Goal: Transaction & Acquisition: Purchase product/service

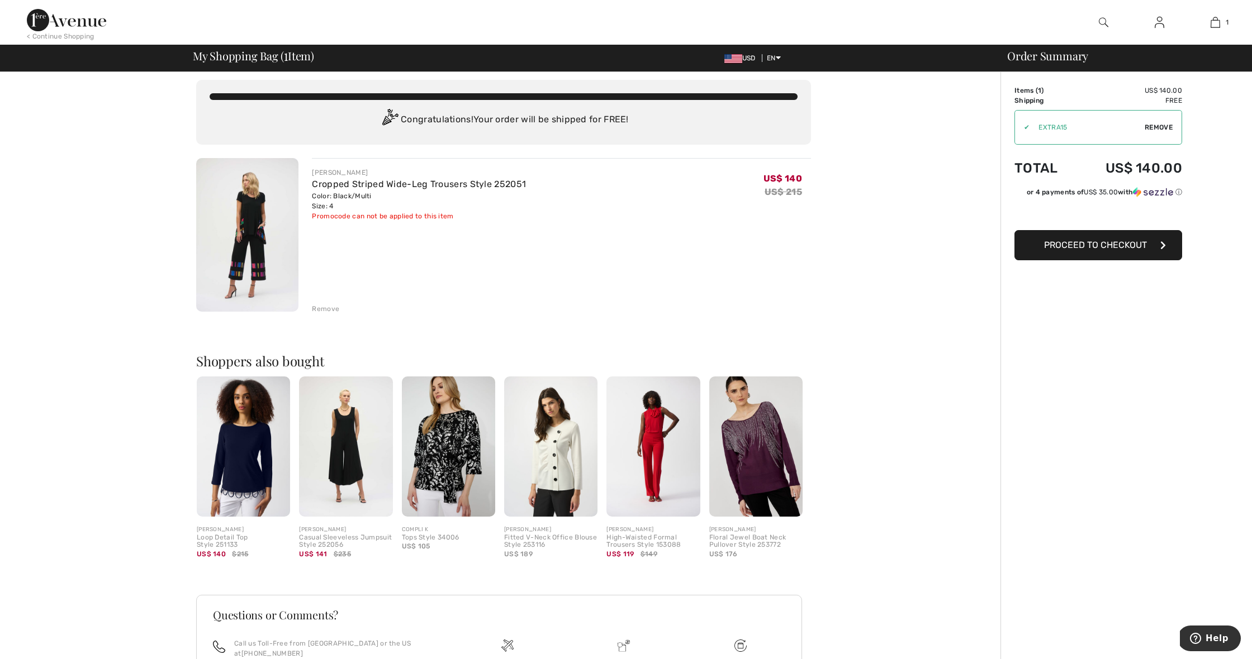
scroll to position [7, 1]
click at [1085, 246] on span "Proceed to Checkout" at bounding box center [1095, 245] width 103 height 11
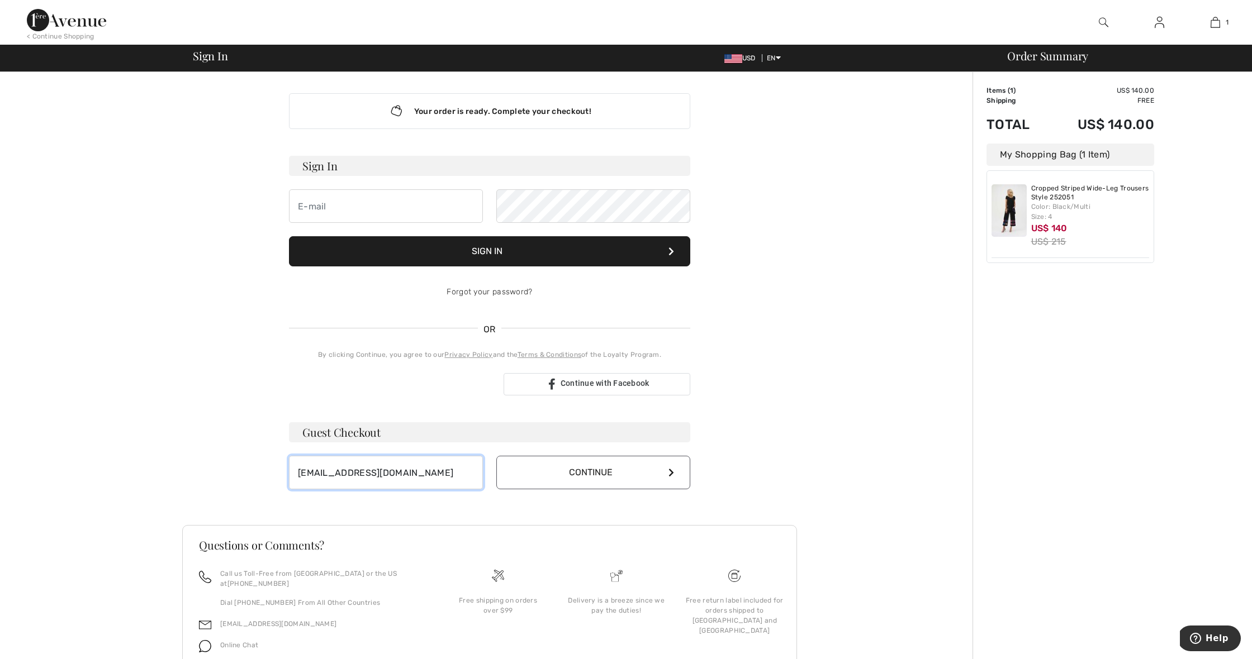
scroll to position [1, 0]
type input "rdsinparadise@gmail.com"
click at [605, 474] on button "Continue" at bounding box center [593, 474] width 194 height 34
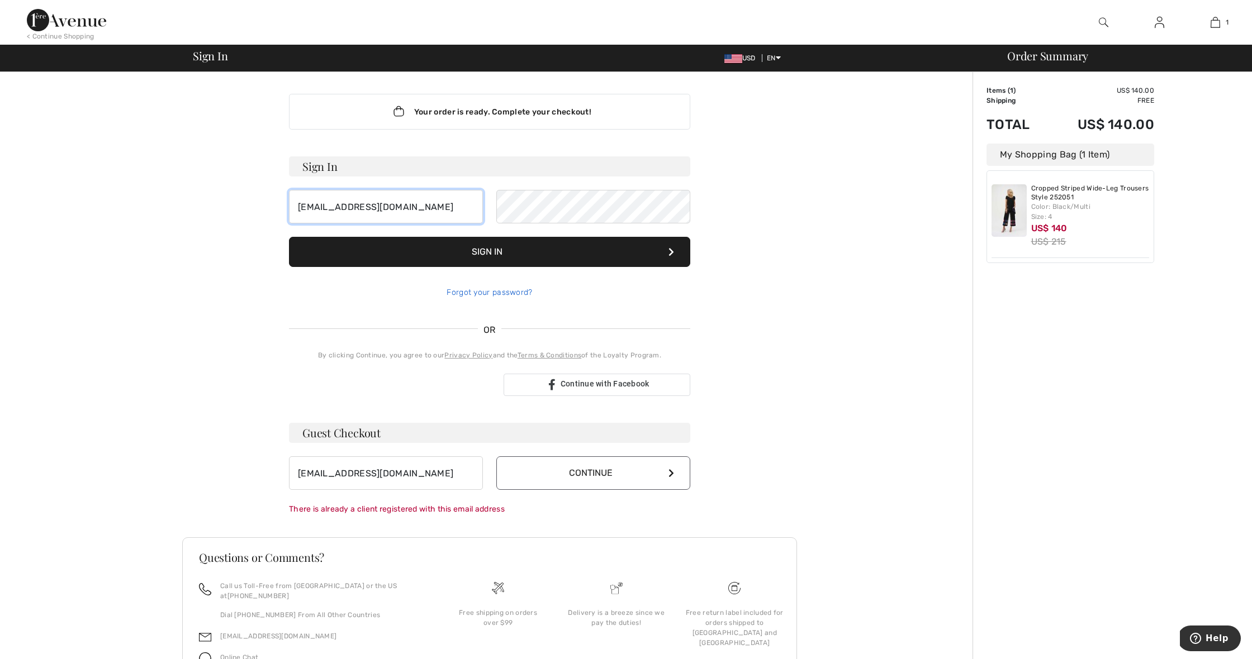
type input "[EMAIL_ADDRESS][DOMAIN_NAME]"
click at [506, 292] on link "Forgot your password?" at bounding box center [490, 293] width 86 height 10
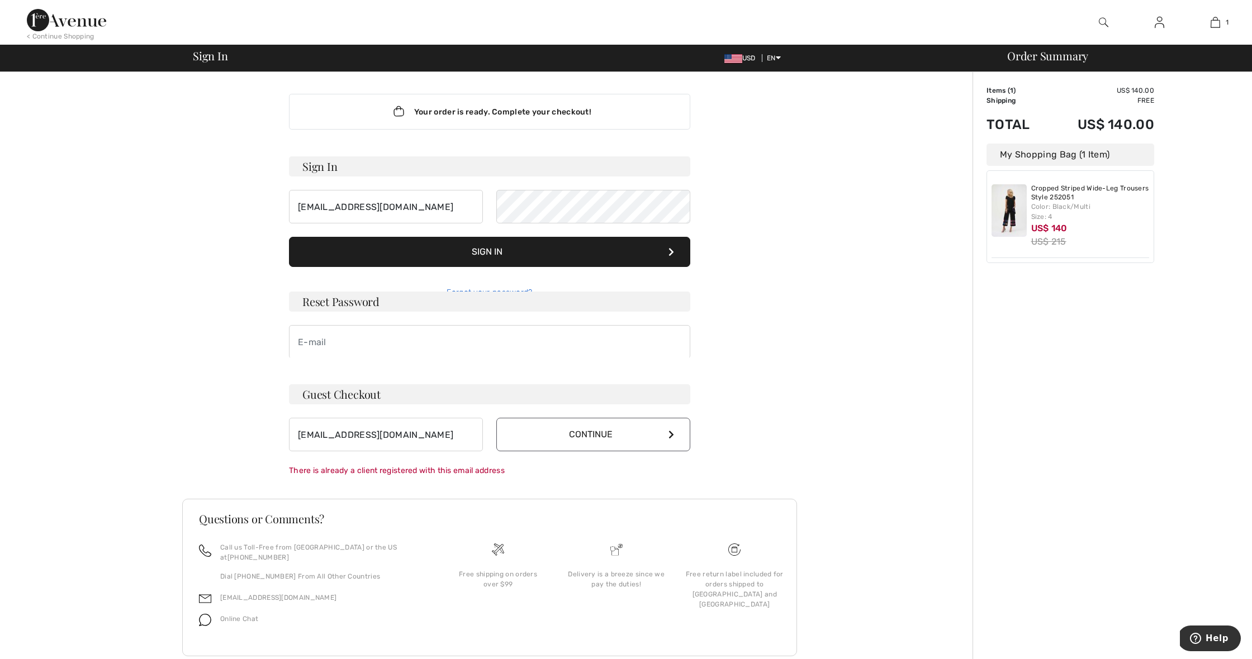
scroll to position [0, 0]
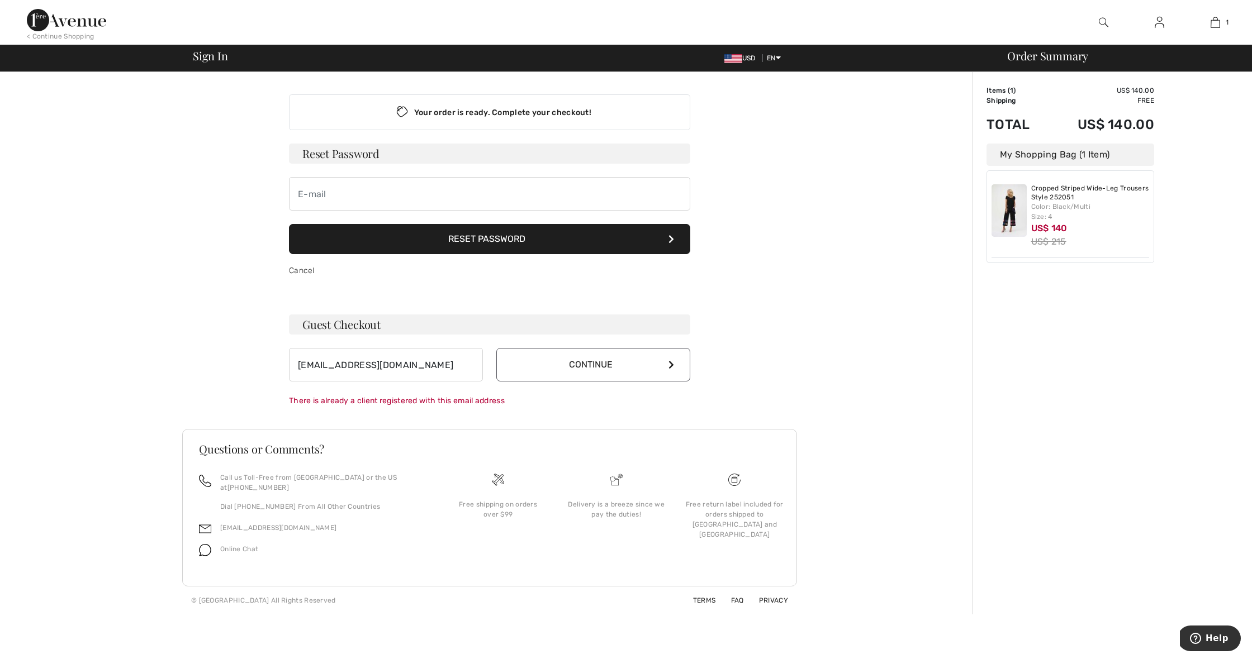
click at [475, 240] on button "Reset Password" at bounding box center [489, 239] width 401 height 30
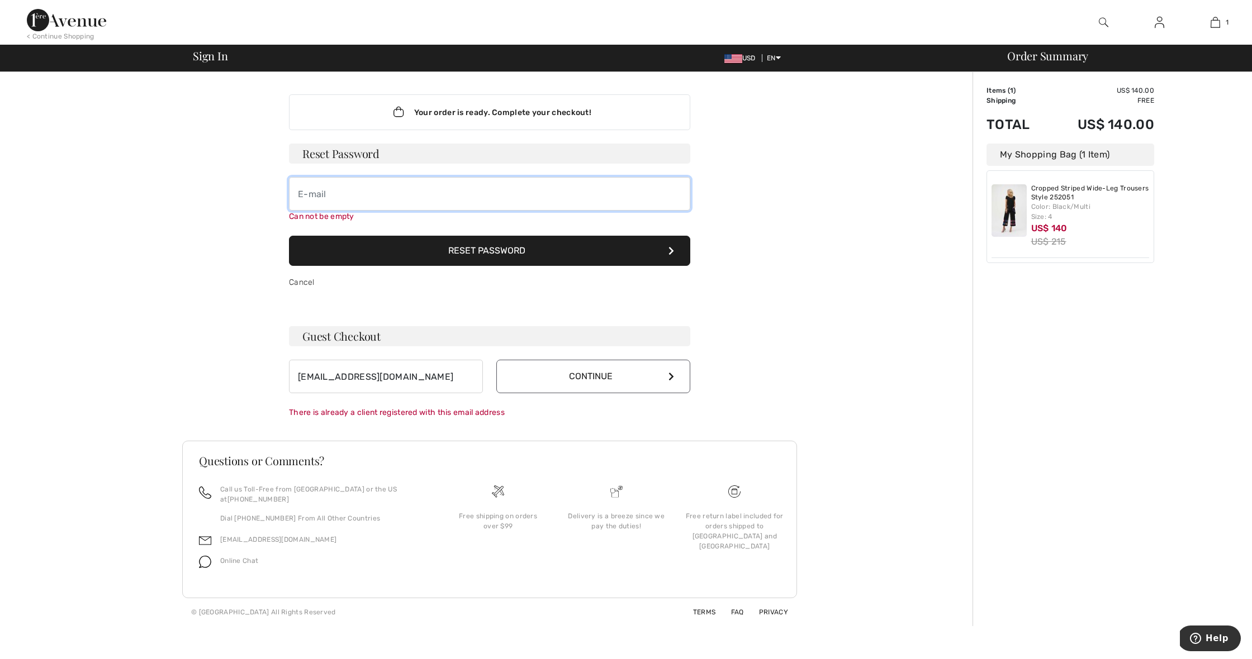
click at [400, 186] on input "email" at bounding box center [489, 194] width 401 height 34
type input "rdsinpara"
click at [304, 284] on link "Cancel" at bounding box center [302, 283] width 26 height 10
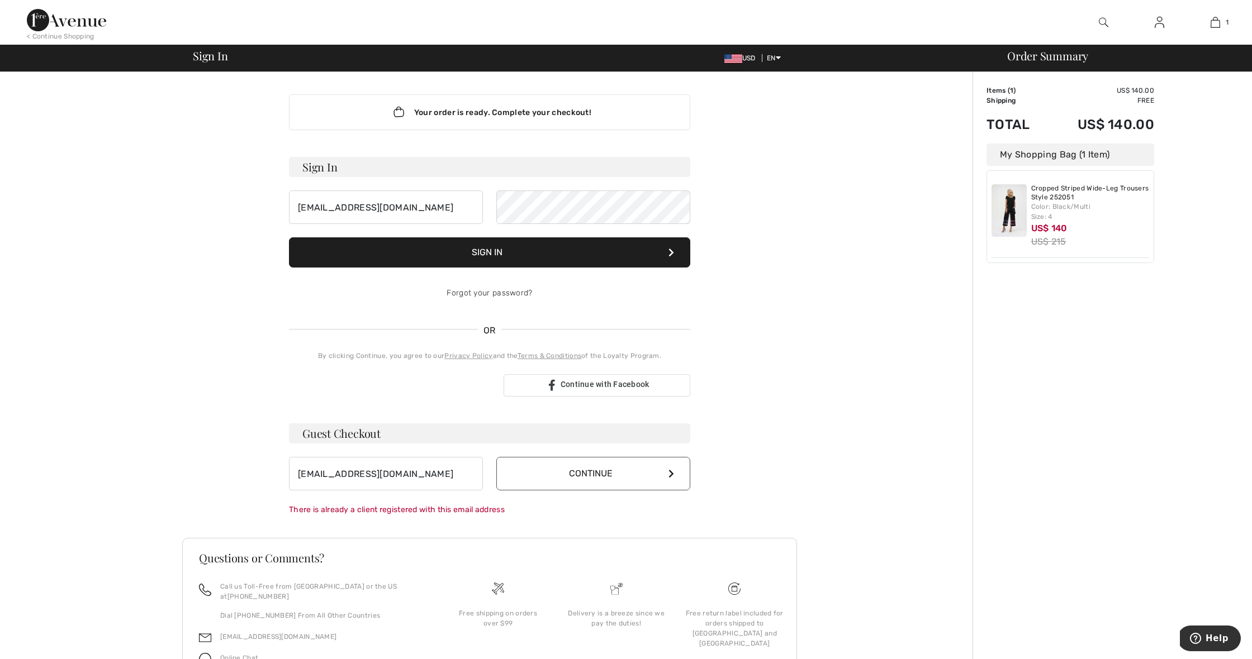
click at [506, 260] on button "Sign In" at bounding box center [489, 253] width 401 height 30
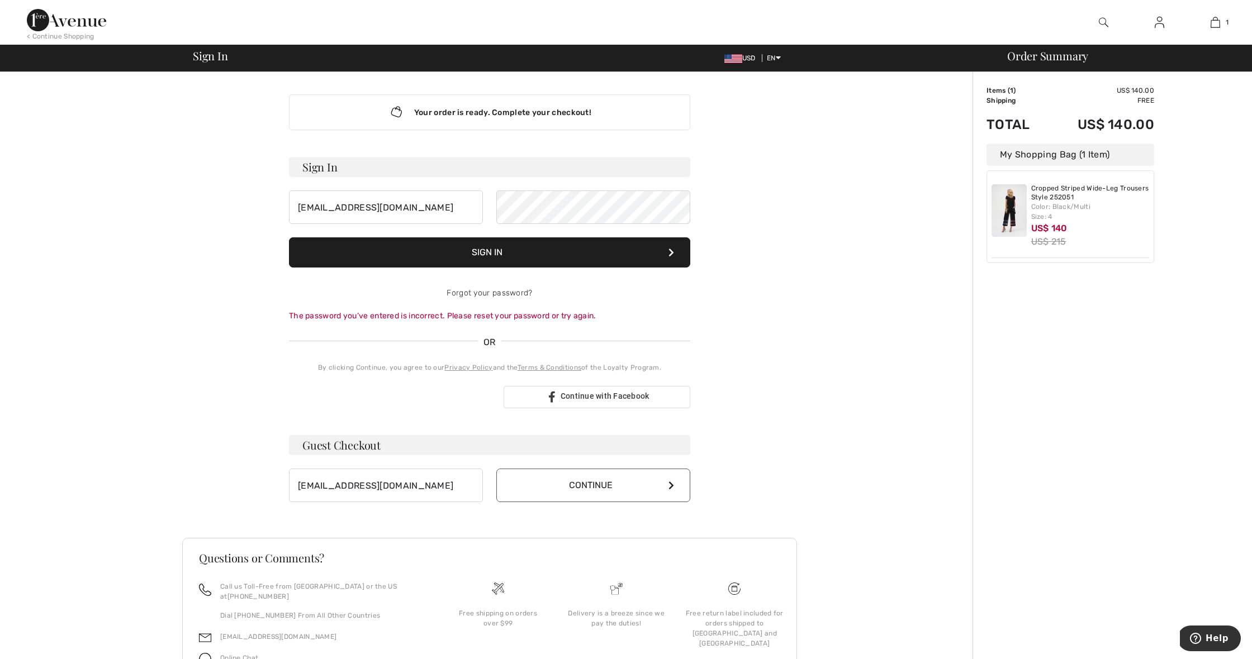
scroll to position [0, 2]
click at [508, 256] on button "Sign In" at bounding box center [489, 253] width 401 height 30
click at [519, 250] on button "Sign In" at bounding box center [489, 251] width 401 height 30
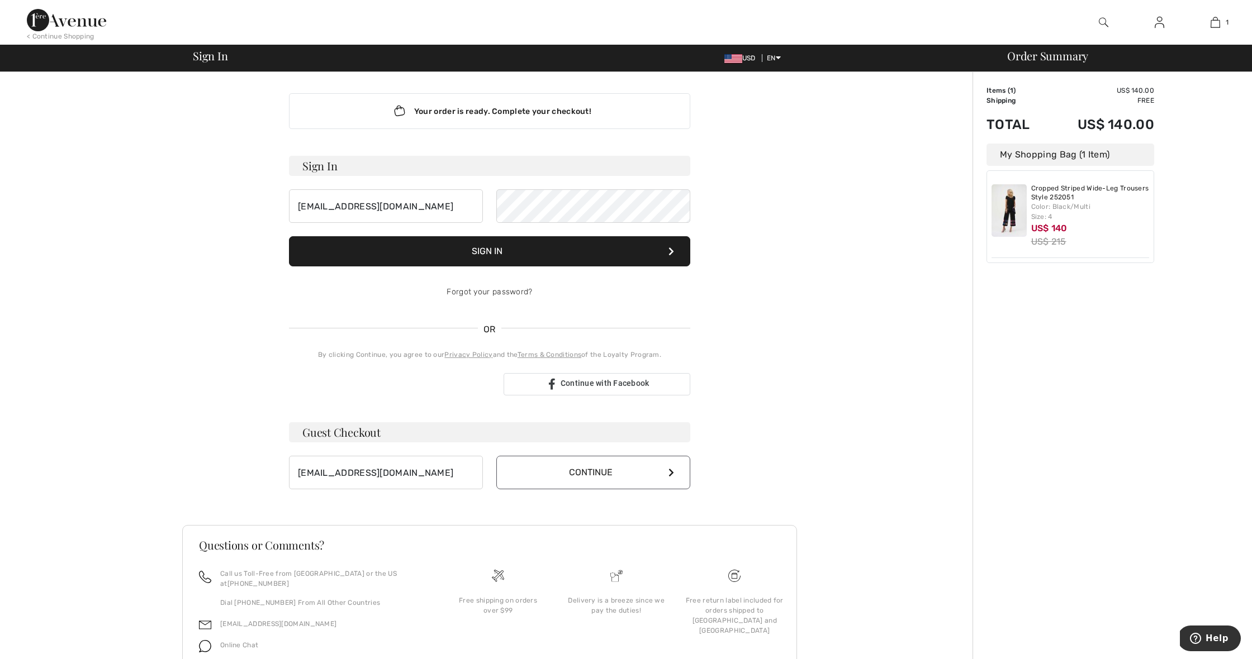
scroll to position [1, 0]
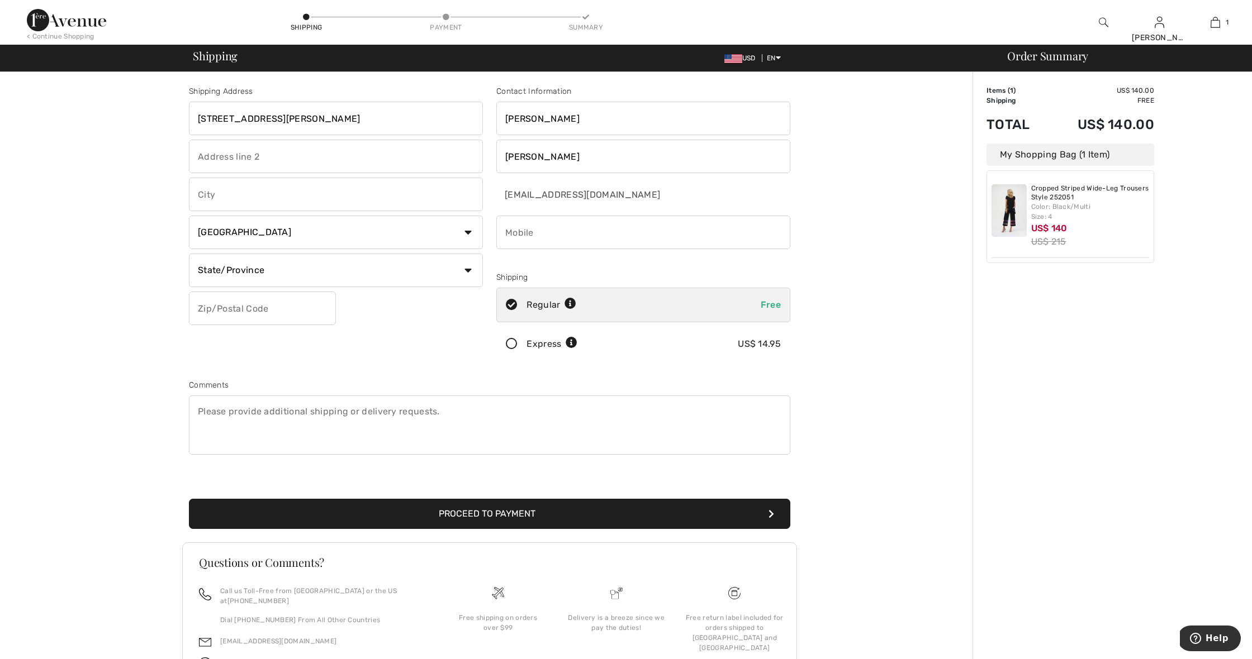
type input "[STREET_ADDRESS][PERSON_NAME]"
type input "[GEOGRAPHIC_DATA]"
select select "US"
select select "FL"
type input "7326901313"
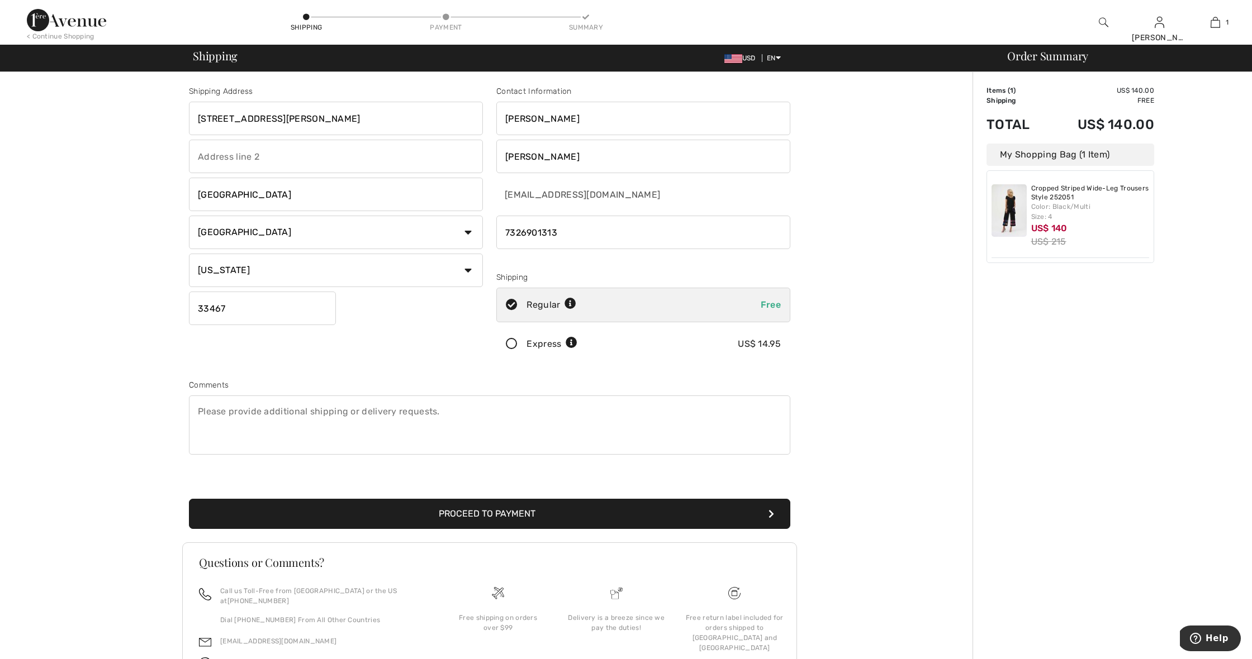
type input "33467"
click at [493, 513] on button "Proceed to Payment" at bounding box center [489, 514] width 601 height 30
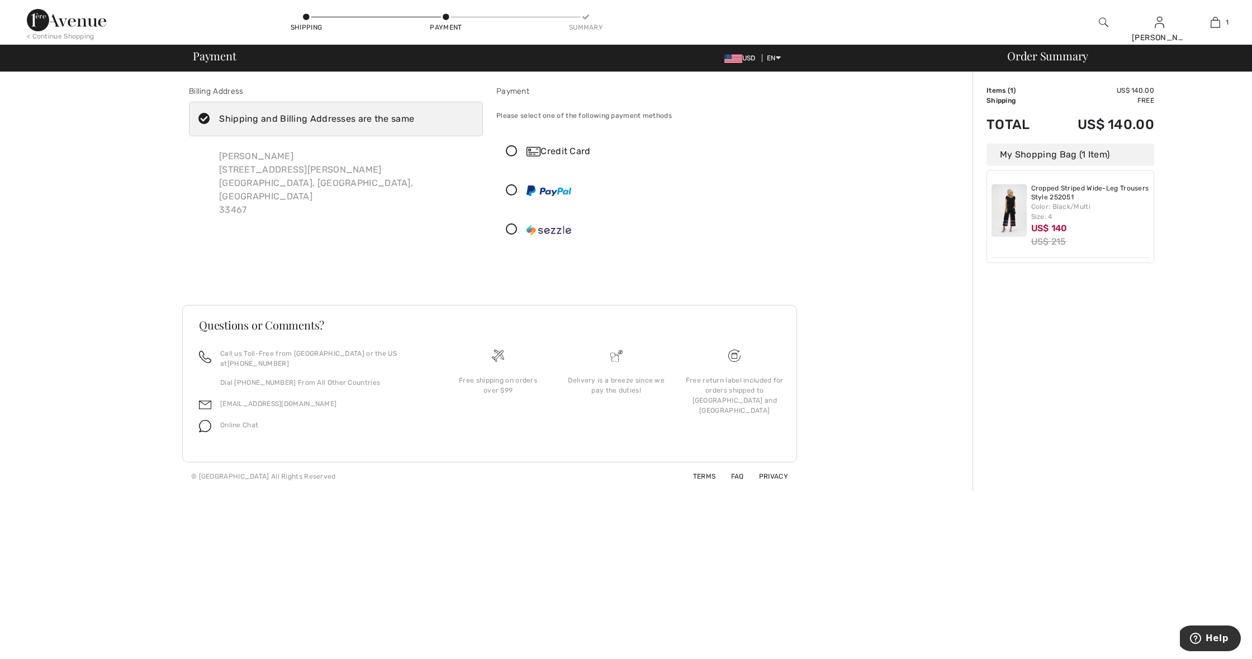
click at [510, 150] on icon at bounding box center [512, 152] width 30 height 12
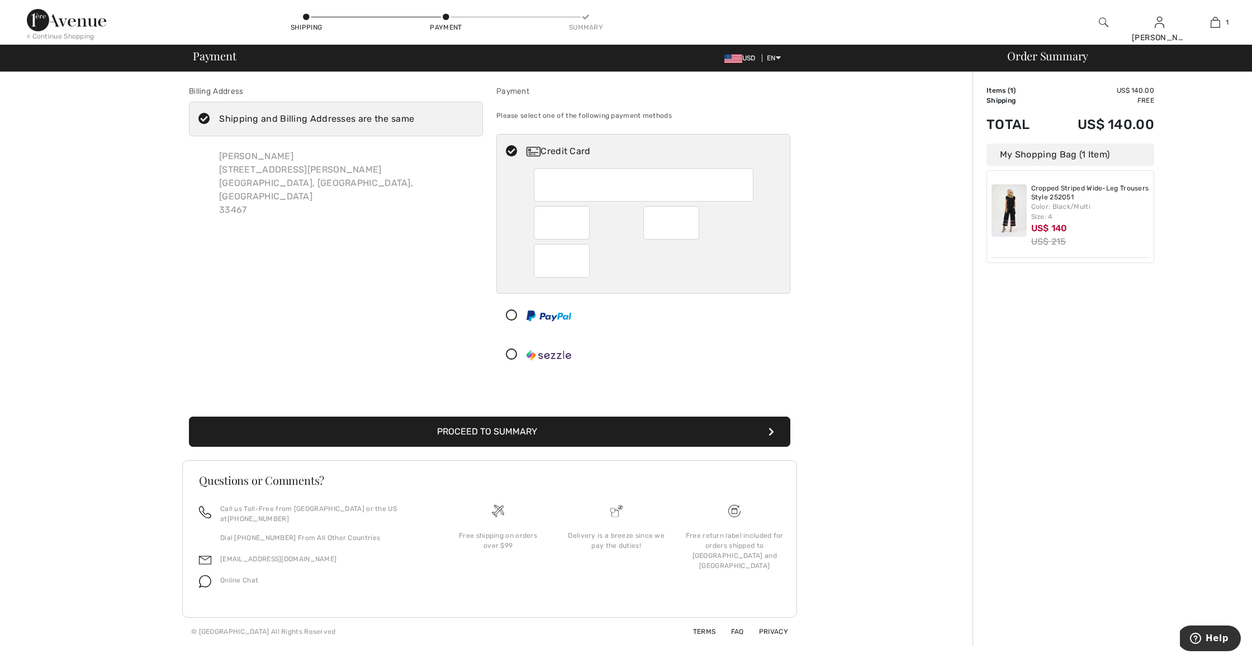
click at [594, 184] on div at bounding box center [644, 185] width 220 height 34
click at [566, 182] on div at bounding box center [644, 185] width 220 height 34
click at [564, 183] on div at bounding box center [644, 185] width 220 height 34
click at [771, 433] on icon "submit" at bounding box center [771, 432] width 6 height 9
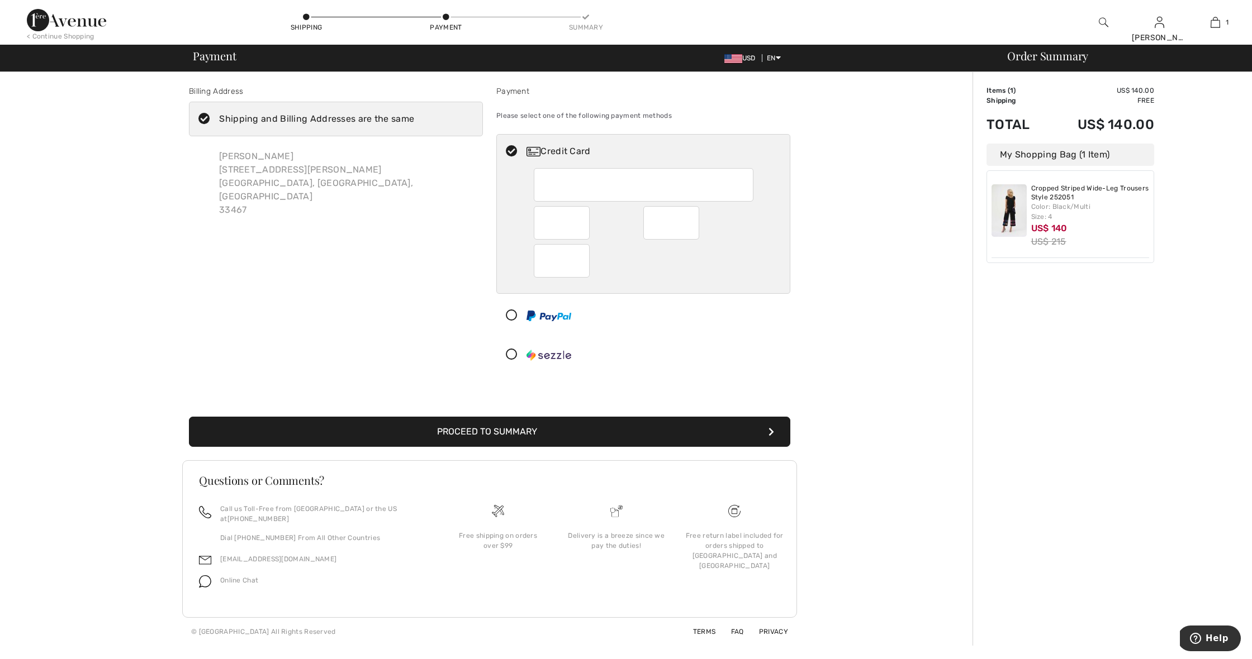
click at [612, 185] on div at bounding box center [644, 185] width 220 height 34
click at [605, 190] on div at bounding box center [644, 185] width 220 height 34
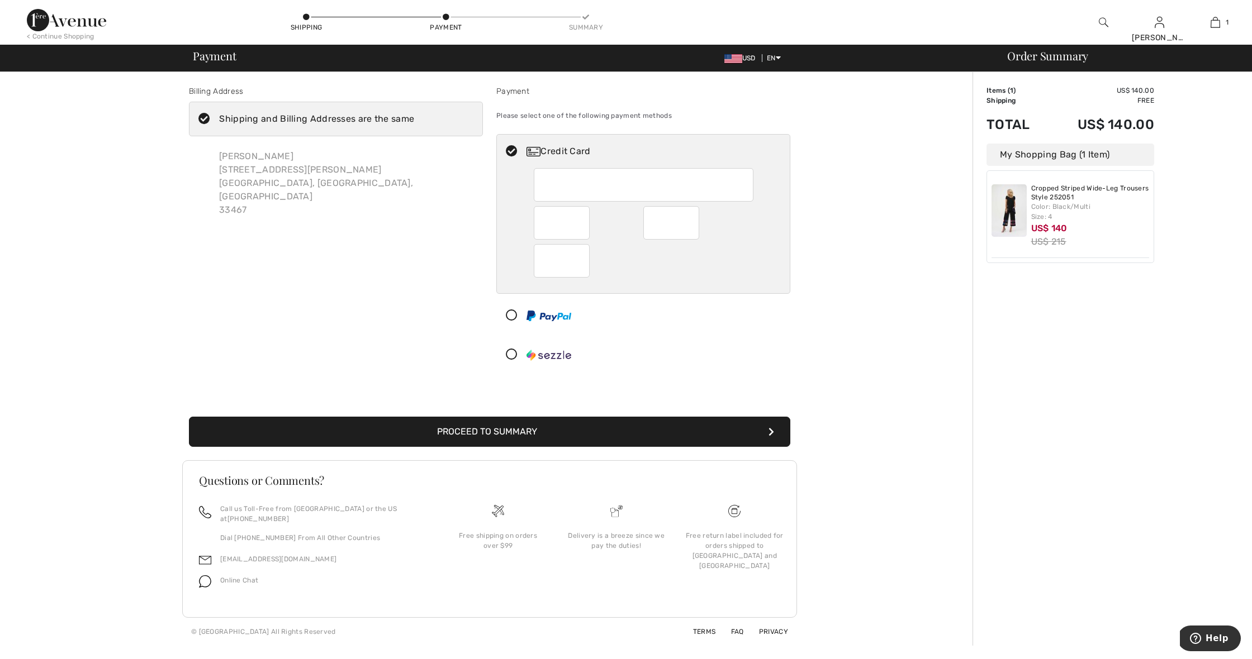
scroll to position [1, 0]
click at [585, 189] on div at bounding box center [644, 185] width 220 height 34
click at [461, 428] on button "Proceed to Summary" at bounding box center [489, 432] width 601 height 30
click at [494, 513] on img at bounding box center [498, 511] width 12 height 12
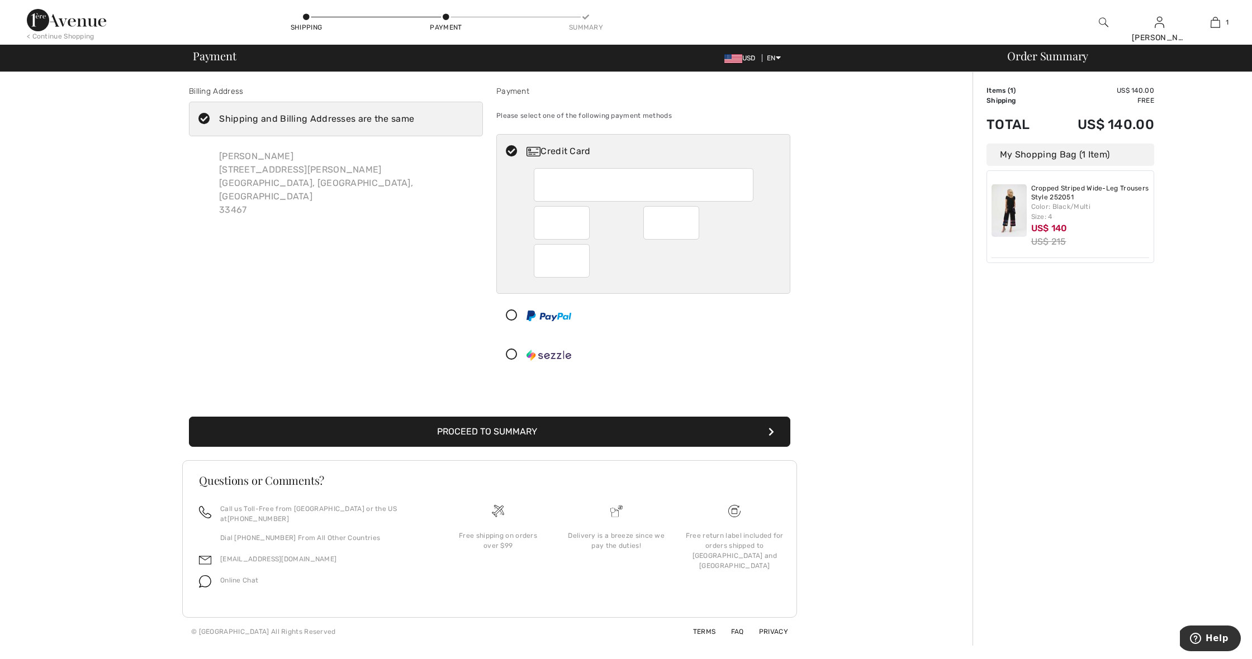
scroll to position [0, 1]
click at [564, 184] on div at bounding box center [644, 185] width 220 height 34
click at [562, 192] on div at bounding box center [644, 185] width 220 height 34
click at [568, 189] on div at bounding box center [644, 185] width 220 height 34
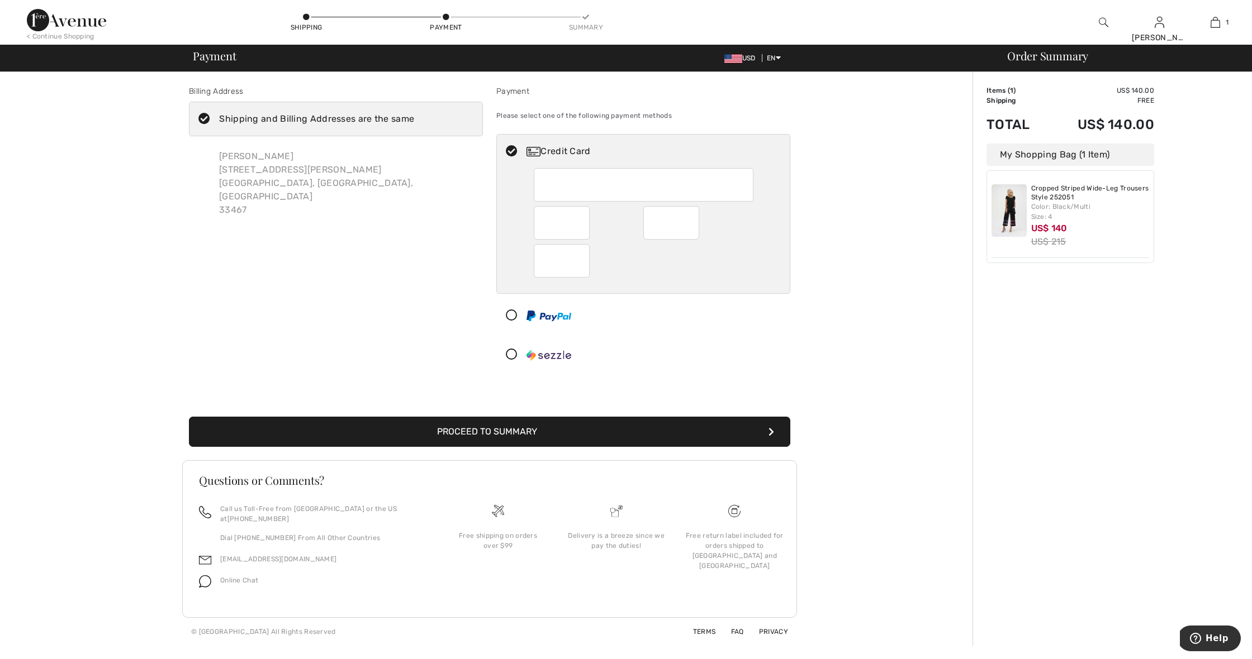
click at [568, 189] on div at bounding box center [644, 185] width 220 height 34
click at [379, 117] on div "Shipping and Billing Addresses are the same" at bounding box center [316, 118] width 195 height 13
click at [414, 117] on input "Shipping and Billing Addresses are the same" at bounding box center [417, 119] width 7 height 34
checkbox input "false"
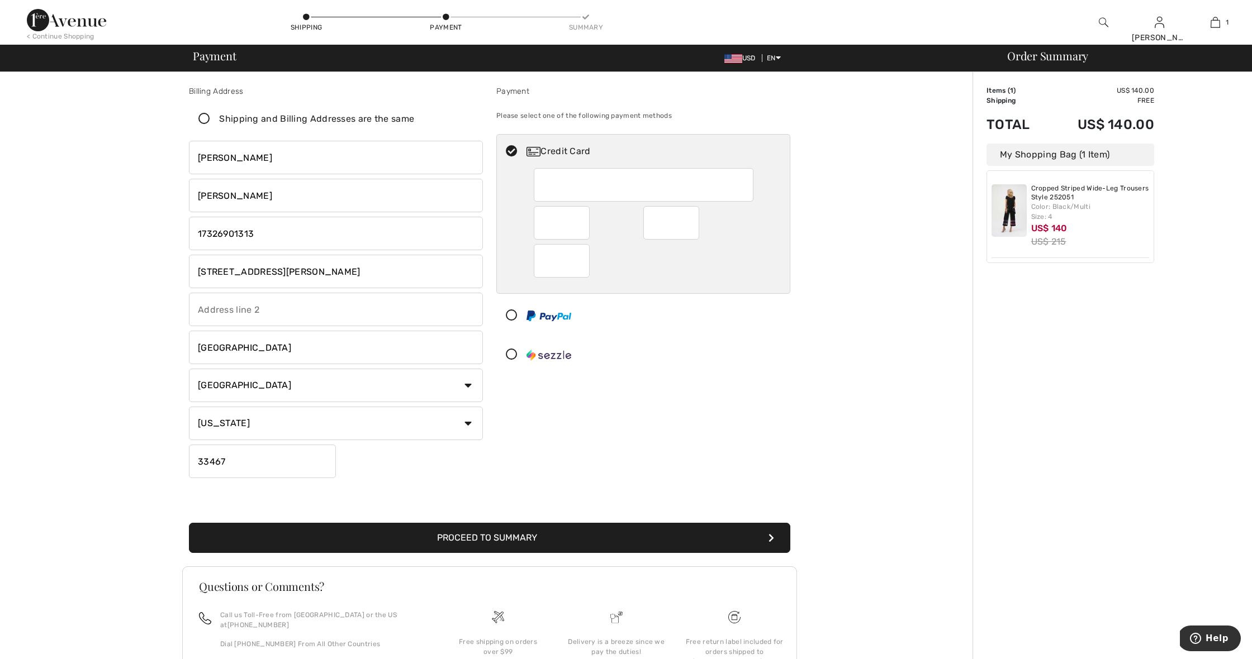
click at [575, 187] on div at bounding box center [644, 185] width 220 height 34
click at [576, 184] on div at bounding box center [644, 185] width 220 height 34
click at [536, 151] on img at bounding box center [533, 152] width 14 height 10
click at [570, 191] on div at bounding box center [644, 185] width 220 height 34
type input "1"
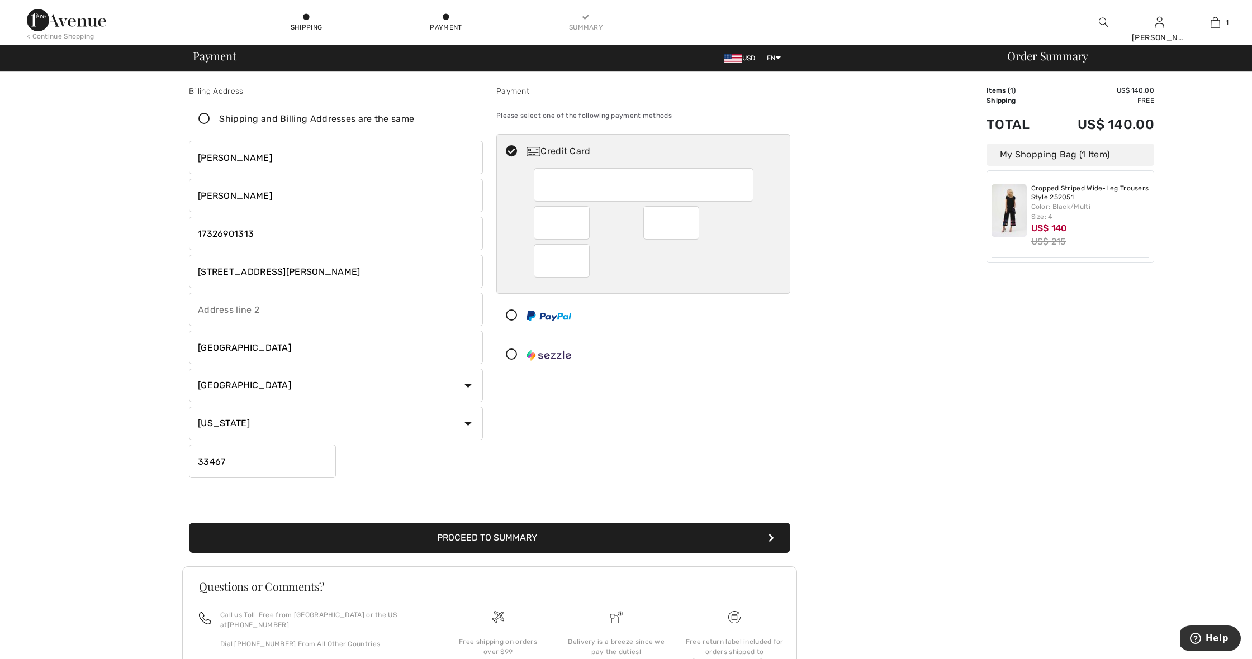
scroll to position [0, 1]
type input "17326901313"
click at [203, 121] on icon at bounding box center [204, 119] width 30 height 12
click at [414, 121] on input "Shipping and Billing Addresses are the same" at bounding box center [417, 119] width 7 height 34
checkbox input "true"
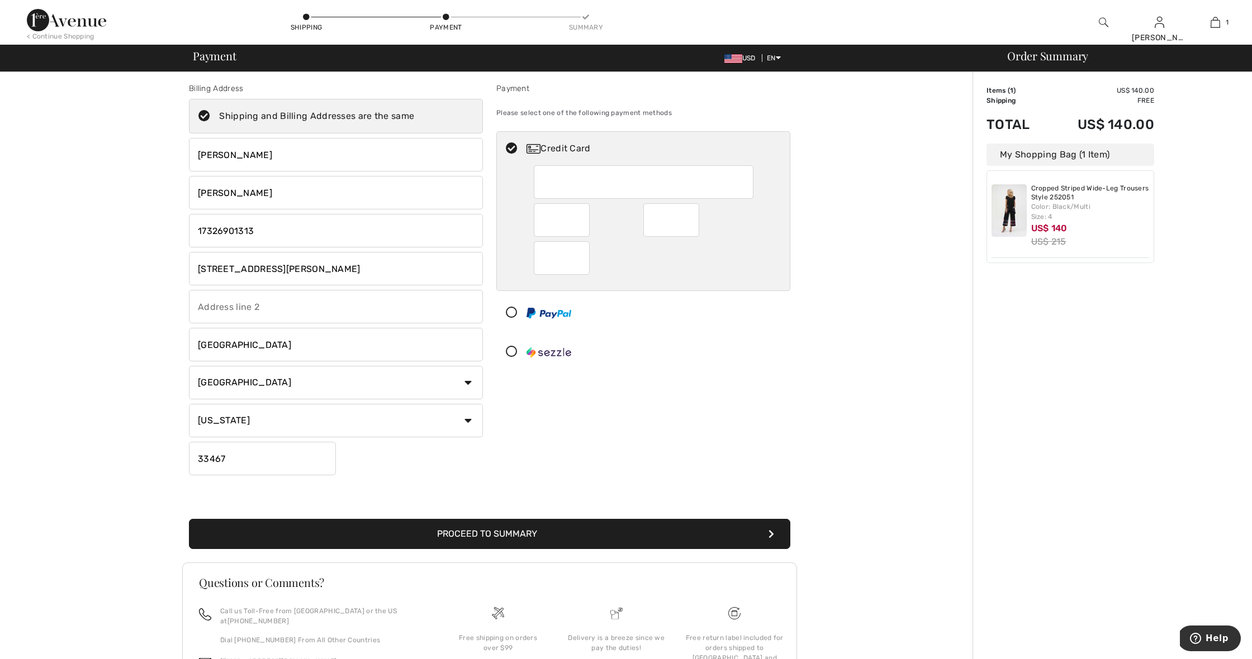
scroll to position [4, 1]
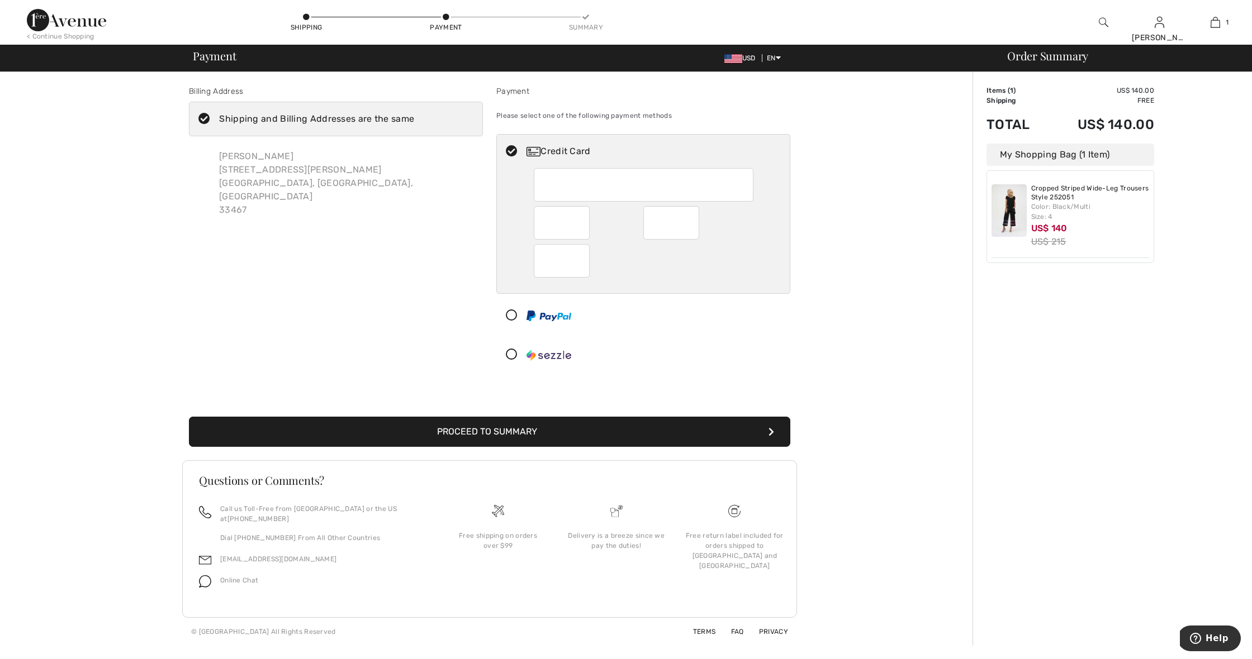
click at [586, 184] on div at bounding box center [644, 185] width 220 height 34
click at [585, 184] on div at bounding box center [644, 185] width 220 height 34
click at [507, 148] on icon at bounding box center [512, 152] width 30 height 12
click at [572, 175] on div at bounding box center [644, 185] width 220 height 34
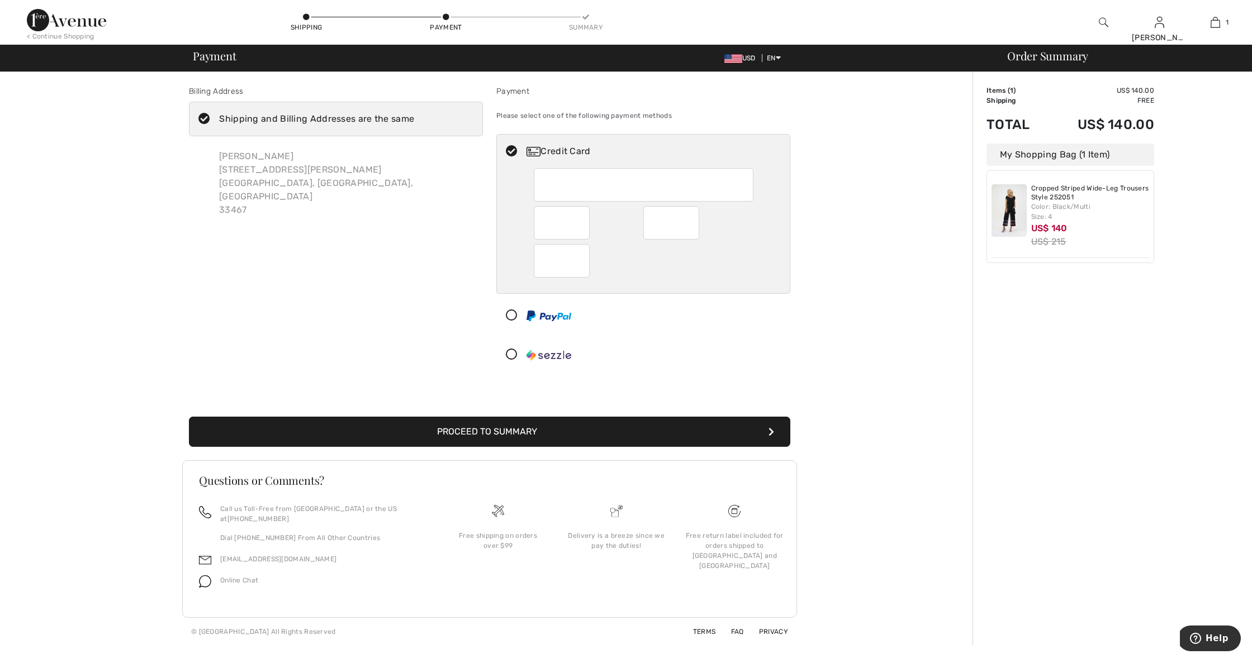
scroll to position [1, 0]
click at [578, 191] on div at bounding box center [644, 185] width 220 height 34
click at [615, 181] on div at bounding box center [644, 185] width 220 height 34
click at [553, 150] on div "Credit Card" at bounding box center [654, 151] width 256 height 13
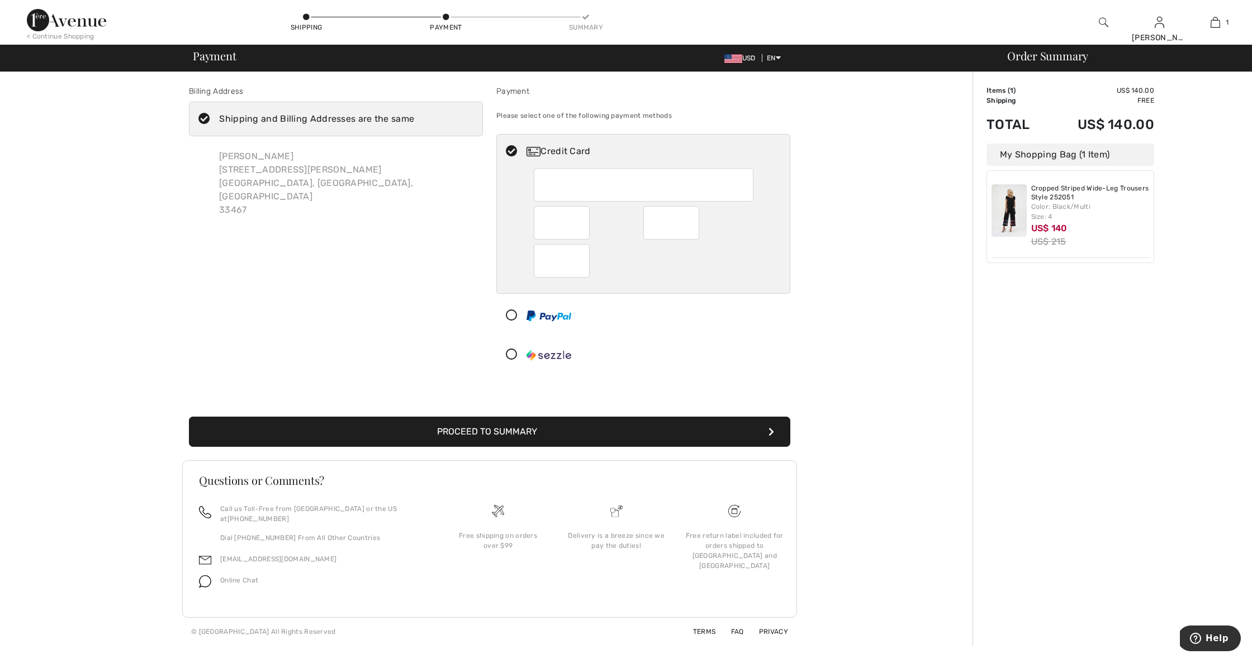
click at [567, 181] on div at bounding box center [644, 185] width 220 height 34
click at [551, 268] on div at bounding box center [562, 261] width 56 height 34
click at [553, 229] on div at bounding box center [562, 223] width 56 height 34
click at [559, 182] on div at bounding box center [644, 185] width 220 height 34
click at [665, 230] on div at bounding box center [671, 223] width 56 height 34
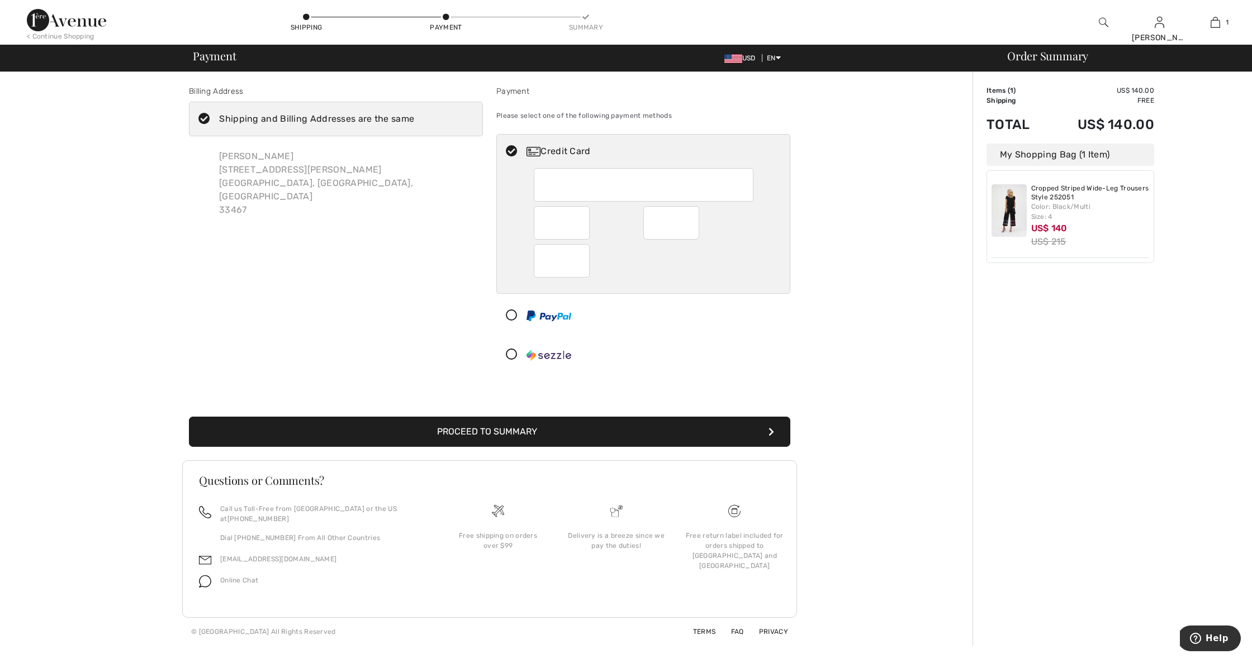
click at [573, 187] on div at bounding box center [644, 185] width 220 height 34
click at [578, 187] on div at bounding box center [644, 185] width 220 height 34
click at [512, 152] on icon at bounding box center [512, 152] width 30 height 12
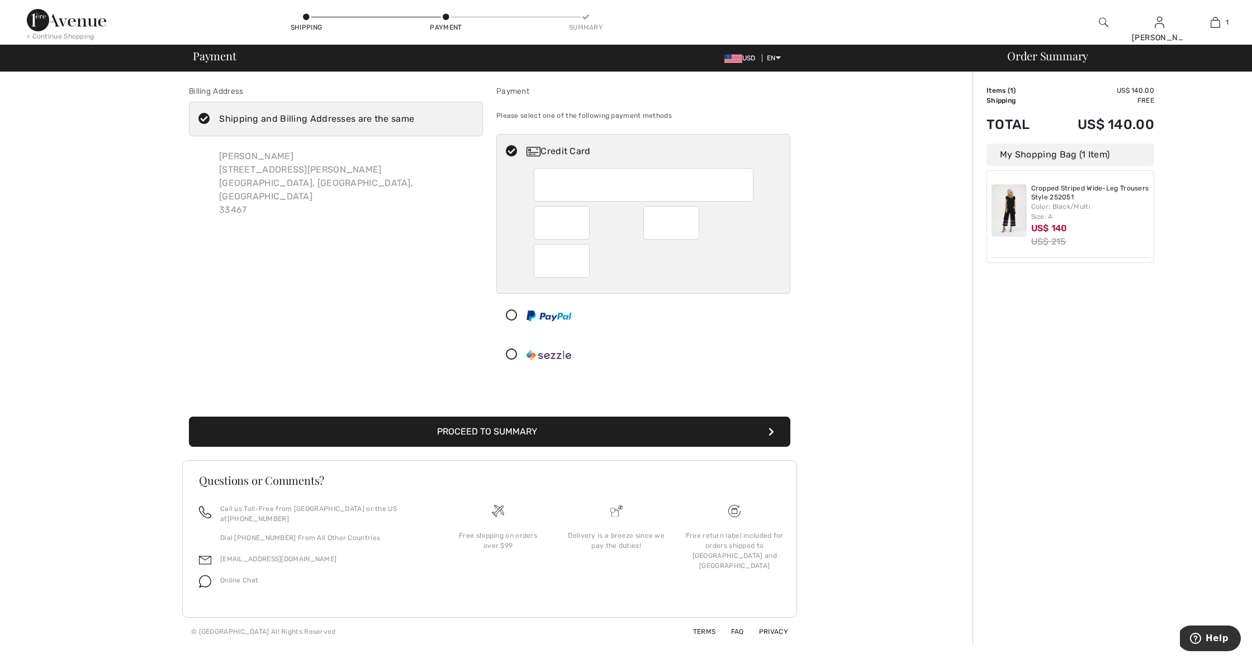
click at [587, 189] on div at bounding box center [644, 185] width 220 height 34
click at [562, 230] on div at bounding box center [562, 223] width 56 height 34
click at [689, 221] on div at bounding box center [671, 223] width 56 height 34
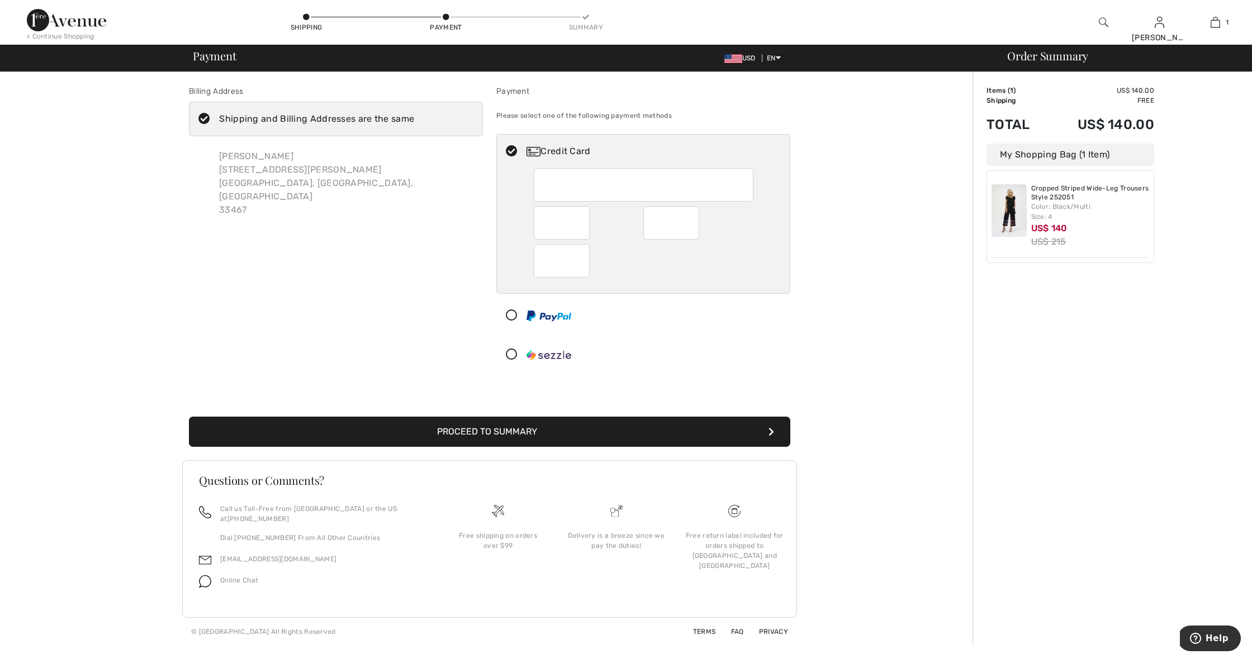
scroll to position [0, 0]
click at [200, 58] on span "Payment" at bounding box center [214, 55] width 43 height 11
click at [766, 430] on button "Proceed to Summary" at bounding box center [489, 432] width 601 height 30
